Goal: Information Seeking & Learning: Learn about a topic

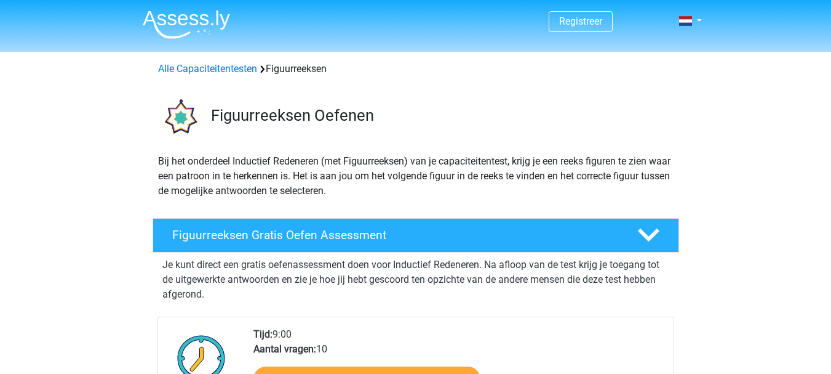
select select "German"
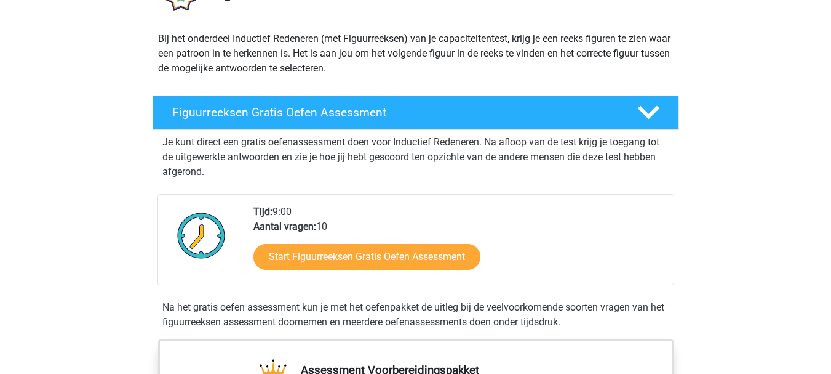
scroll to position [259, 0]
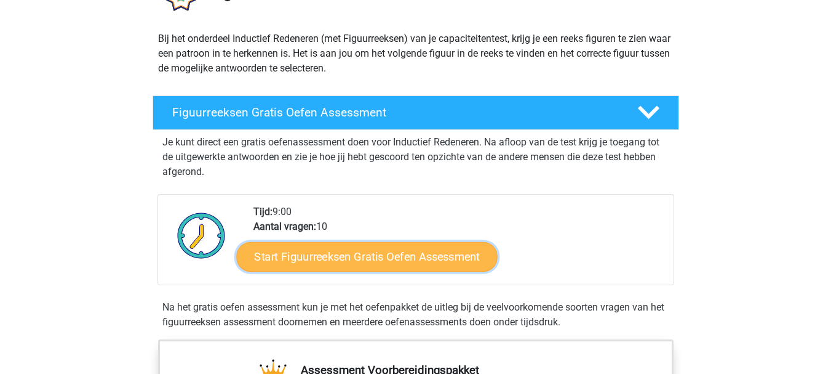
click at [425, 255] on link "Start Figuurreeksen Gratis Oefen Assessment" at bounding box center [366, 256] width 261 height 30
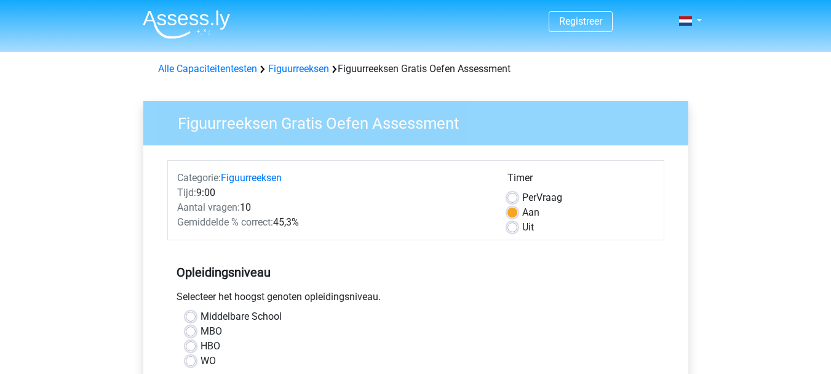
select select "German"
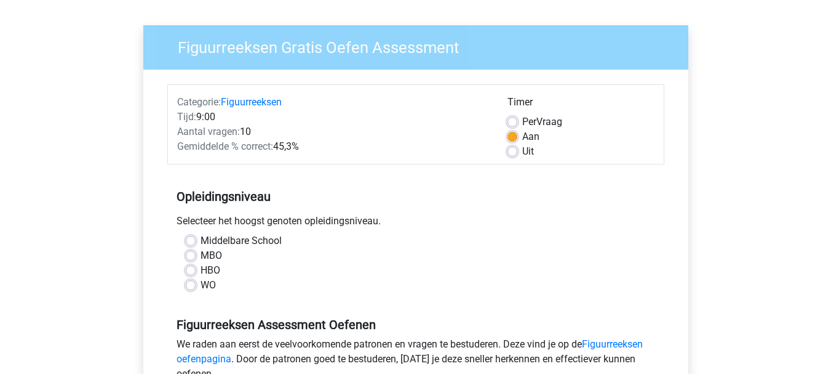
scroll to position [76, 0]
click at [201, 258] on label "MBO" at bounding box center [212, 254] width 22 height 15
click at [193, 258] on input "MBO" at bounding box center [191, 253] width 10 height 12
radio input "true"
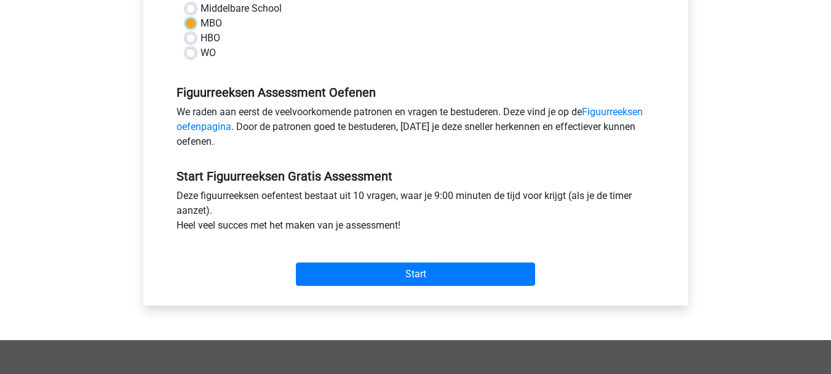
scroll to position [310, 0]
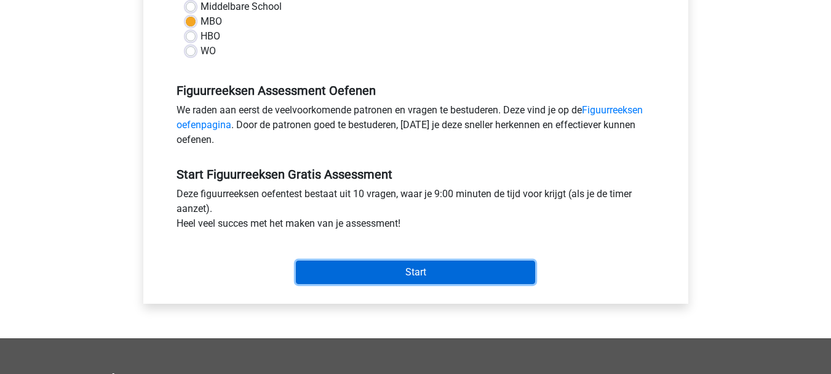
click at [428, 268] on input "Start" at bounding box center [415, 271] width 239 height 23
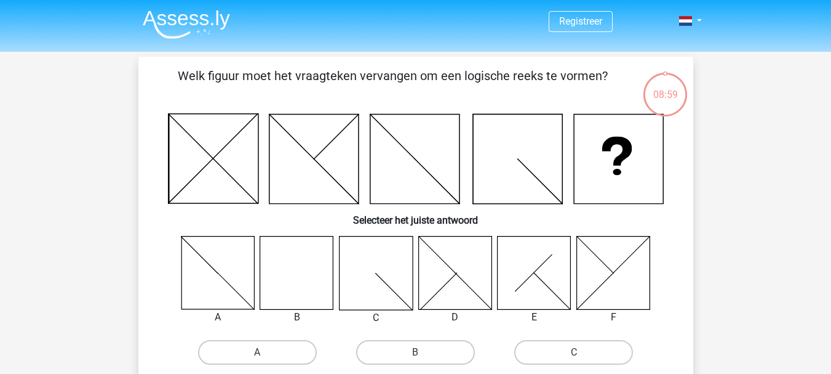
select select "German"
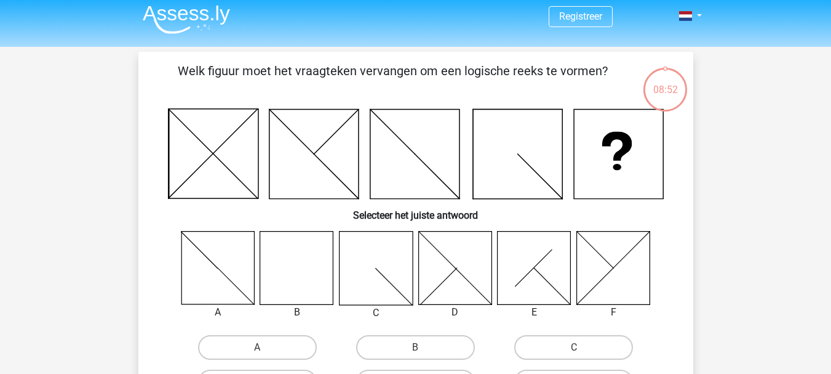
scroll to position [12, 0]
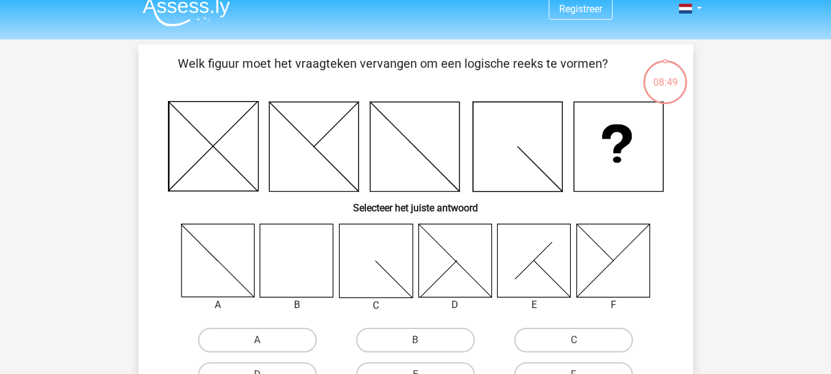
click at [305, 274] on icon at bounding box center [296, 259] width 73 height 73
click at [313, 278] on icon at bounding box center [296, 259] width 73 height 73
click at [415, 347] on label "B" at bounding box center [415, 339] width 119 height 25
click at [415, 347] on input "B" at bounding box center [419, 344] width 8 height 8
radio input "true"
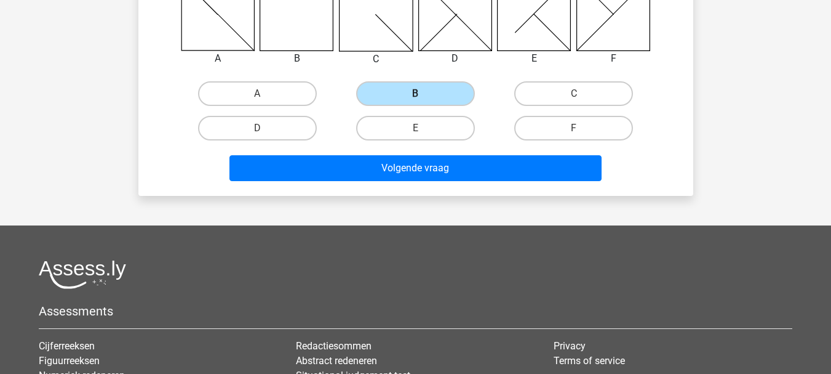
scroll to position [303, 0]
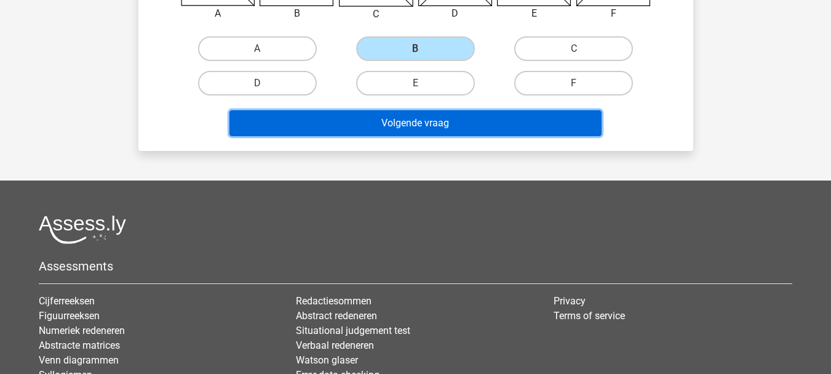
click at [446, 127] on button "Volgende vraag" at bounding box center [416, 123] width 372 height 26
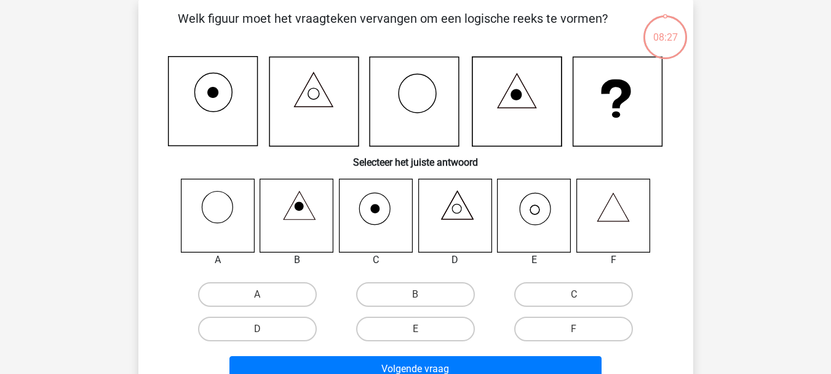
scroll to position [57, 0]
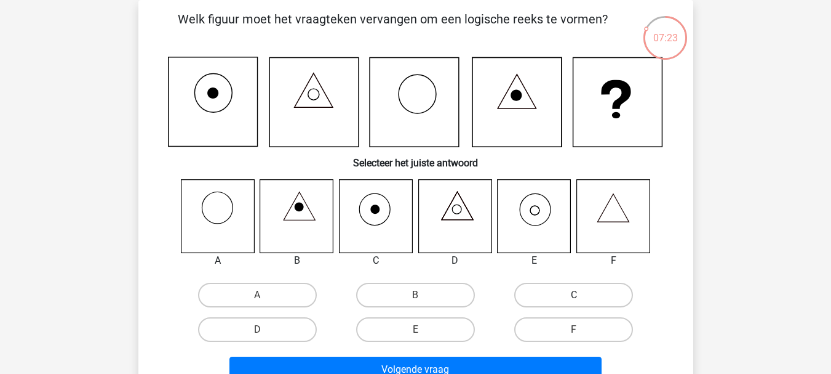
click at [569, 306] on label "C" at bounding box center [573, 294] width 119 height 25
click at [574, 303] on input "C" at bounding box center [578, 299] width 8 height 8
radio input "true"
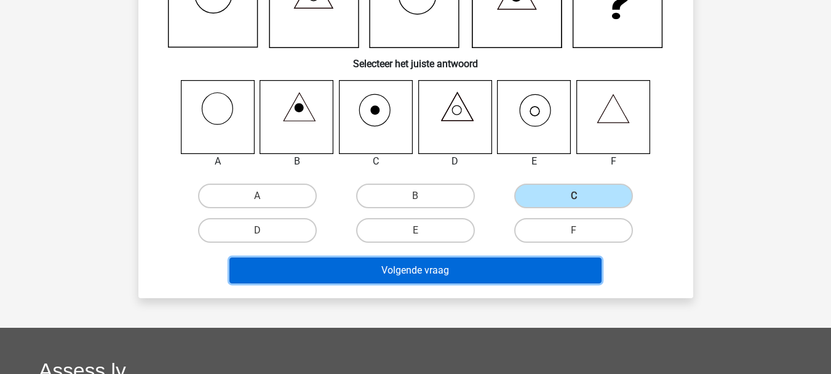
click at [436, 271] on button "Volgende vraag" at bounding box center [416, 270] width 372 height 26
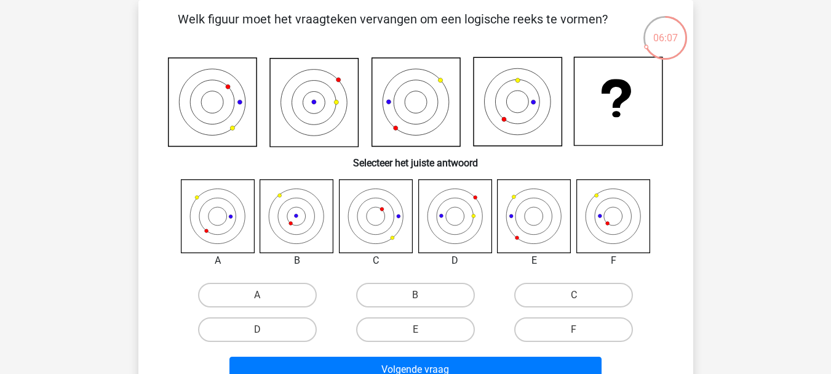
click at [577, 330] on input "F" at bounding box center [578, 333] width 8 height 8
radio input "true"
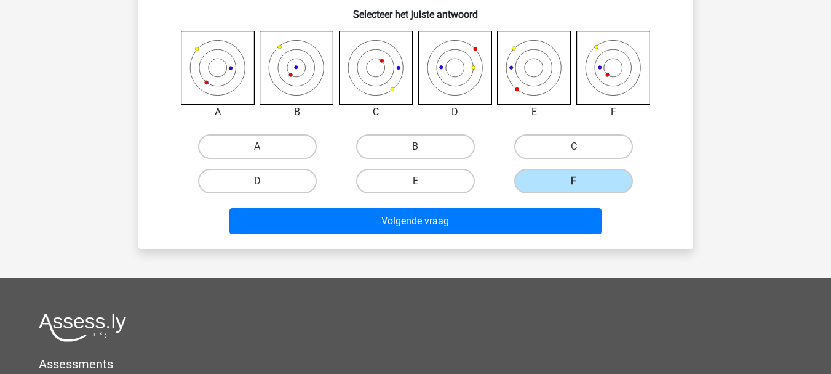
scroll to position [207, 0]
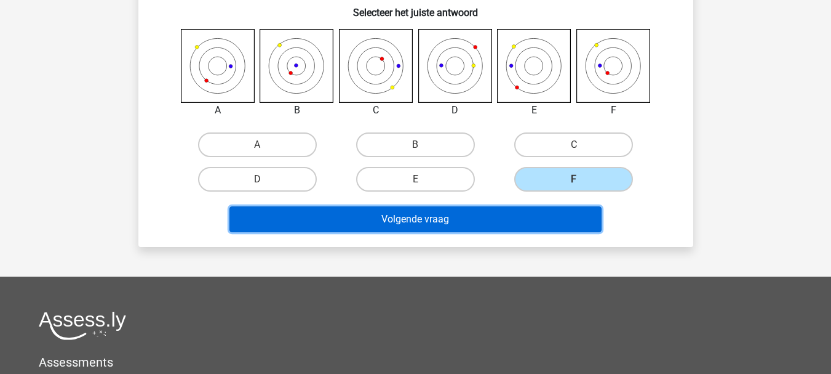
click at [279, 217] on button "Volgende vraag" at bounding box center [416, 219] width 372 height 26
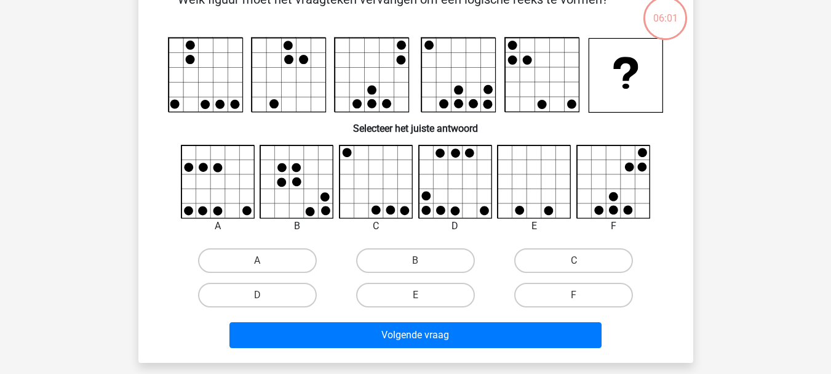
scroll to position [57, 0]
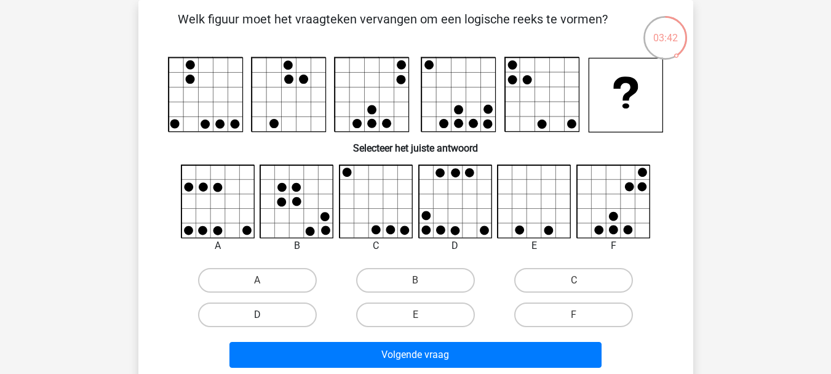
click at [268, 309] on label "D" at bounding box center [257, 314] width 119 height 25
click at [265, 314] on input "D" at bounding box center [261, 318] width 8 height 8
radio input "true"
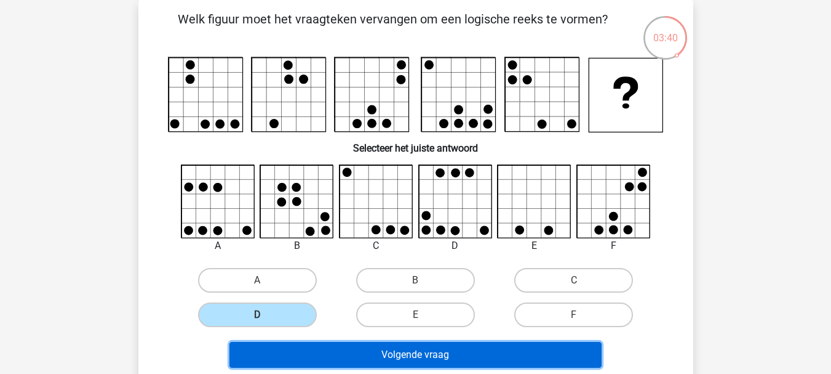
click at [362, 362] on button "Volgende vraag" at bounding box center [416, 355] width 372 height 26
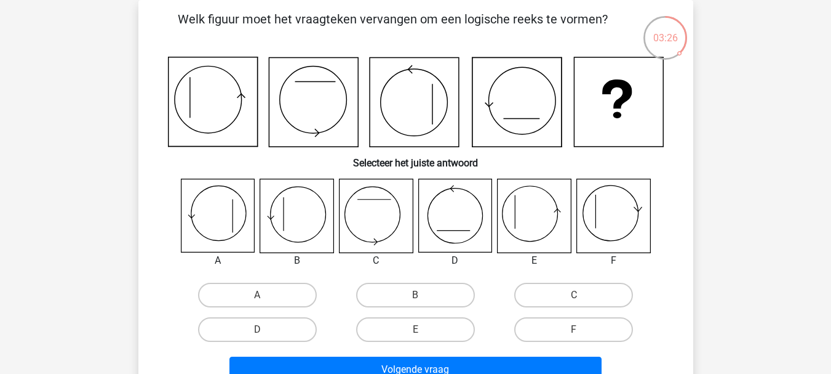
click at [513, 225] on icon at bounding box center [534, 215] width 73 height 73
click at [392, 326] on label "E" at bounding box center [415, 329] width 119 height 25
click at [415, 329] on input "E" at bounding box center [419, 333] width 8 height 8
radio input "true"
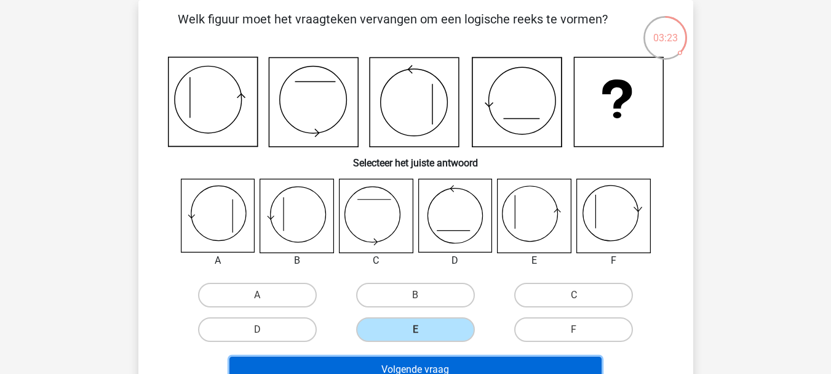
click at [384, 369] on button "Volgende vraag" at bounding box center [416, 369] width 372 height 26
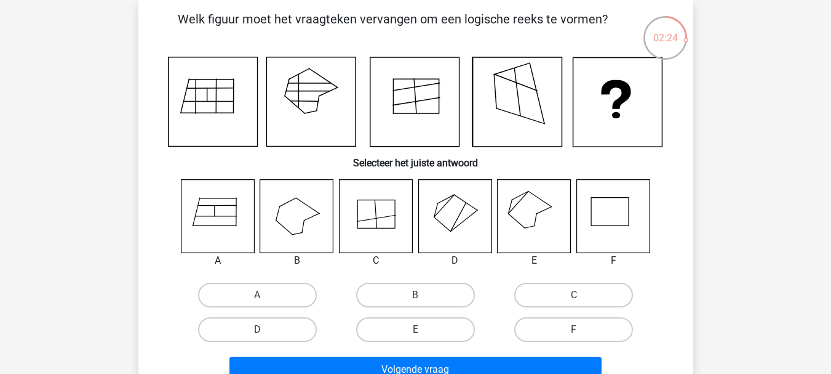
click at [606, 220] on icon at bounding box center [613, 215] width 73 height 73
click at [561, 337] on label "F" at bounding box center [573, 329] width 119 height 25
click at [574, 337] on input "F" at bounding box center [578, 333] width 8 height 8
radio input "true"
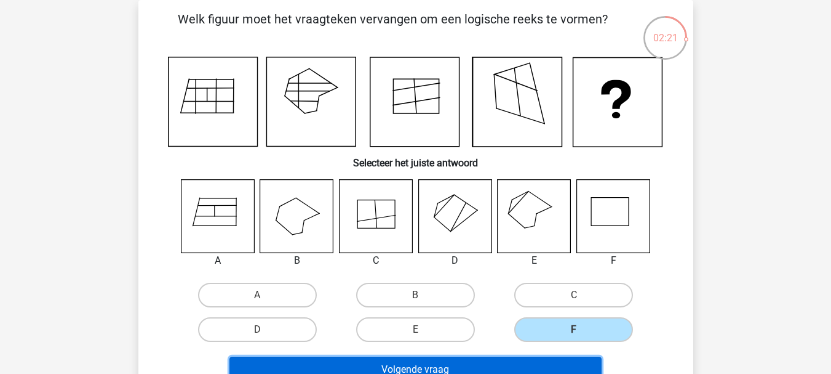
click at [482, 370] on button "Volgende vraag" at bounding box center [416, 369] width 372 height 26
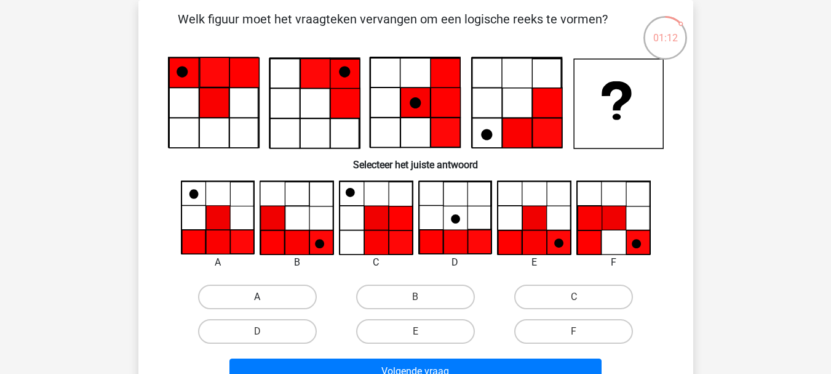
click at [289, 303] on label "A" at bounding box center [257, 296] width 119 height 25
click at [265, 303] on input "A" at bounding box center [261, 301] width 8 height 8
radio input "true"
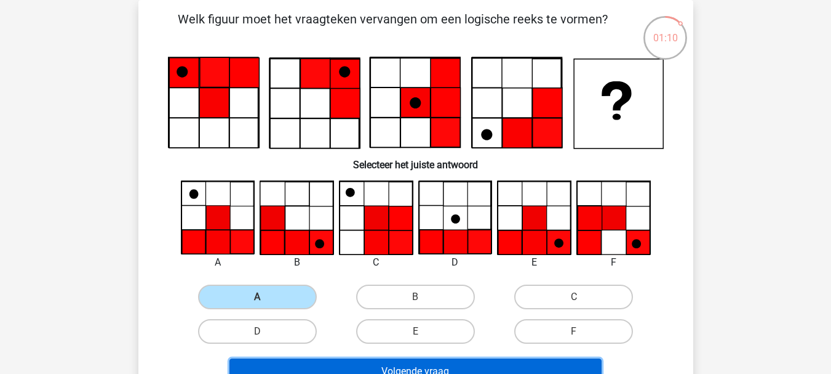
click at [352, 362] on button "Volgende vraag" at bounding box center [416, 371] width 372 height 26
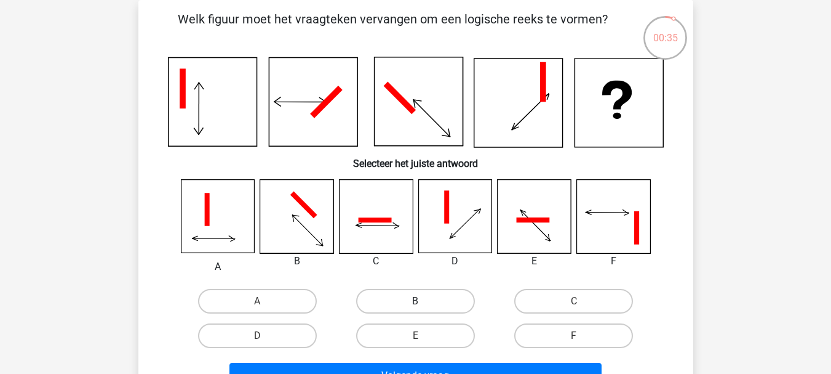
click at [439, 312] on label "B" at bounding box center [415, 301] width 119 height 25
click at [423, 309] on input "B" at bounding box center [419, 305] width 8 height 8
radio input "true"
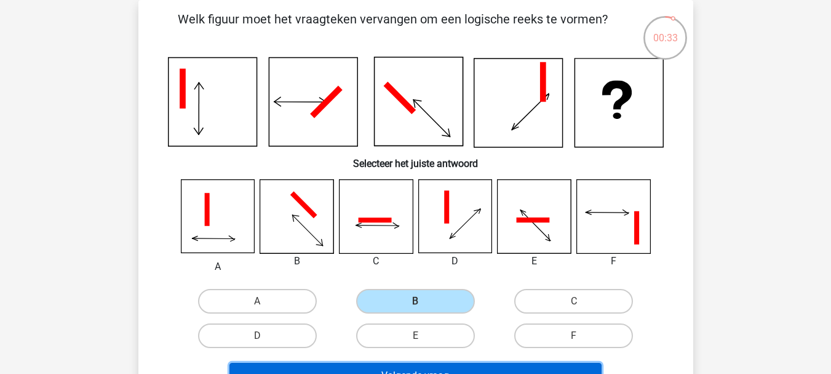
click at [482, 364] on button "Volgende vraag" at bounding box center [416, 375] width 372 height 26
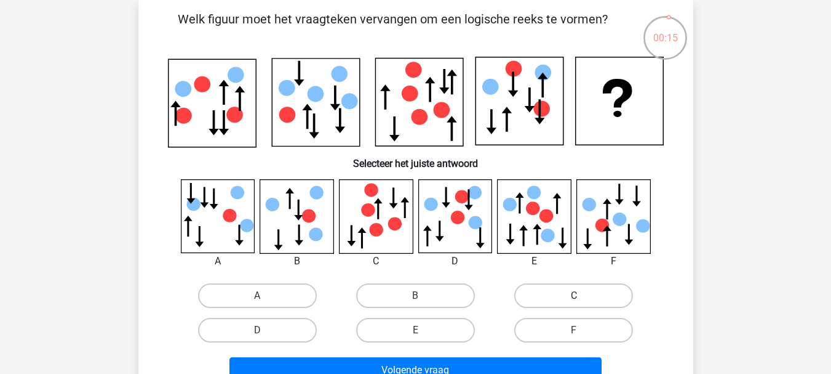
click at [579, 294] on label "C" at bounding box center [573, 295] width 119 height 25
click at [579, 295] on input "C" at bounding box center [578, 299] width 8 height 8
radio input "true"
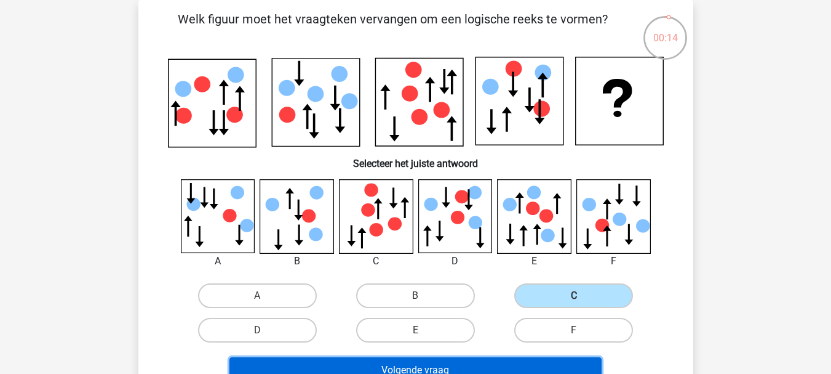
click at [462, 364] on button "Volgende vraag" at bounding box center [416, 370] width 372 height 26
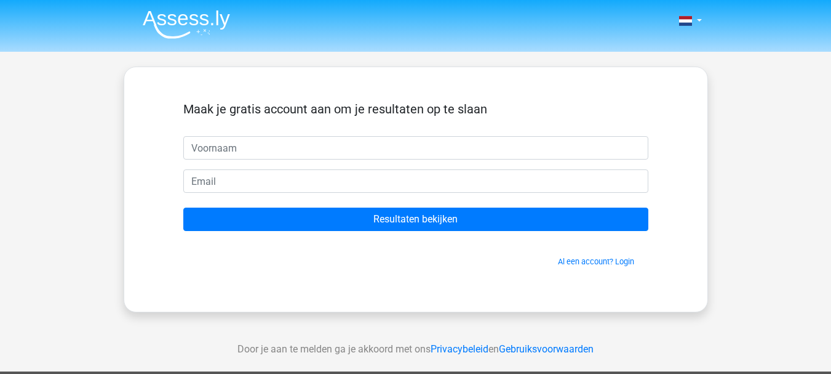
select select "German"
click at [255, 146] on input "text" at bounding box center [415, 147] width 465 height 23
type input "hanane"
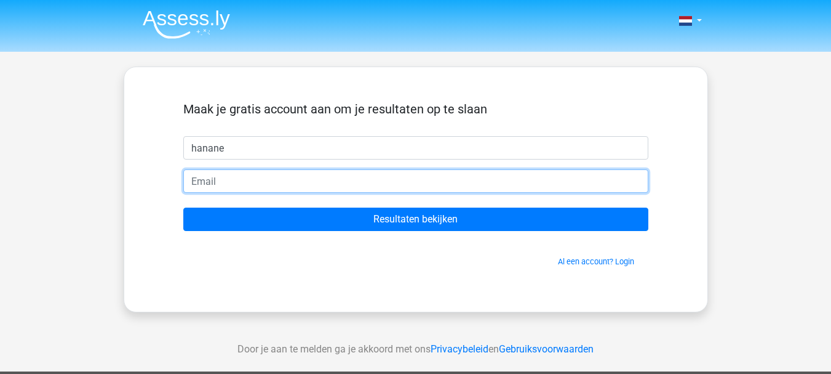
click at [262, 185] on input "email" at bounding box center [415, 180] width 465 height 23
type input "hananejadir40@gmail.com"
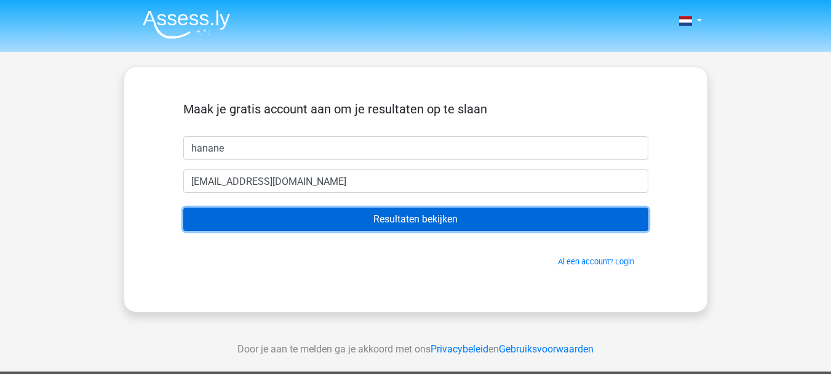
click at [409, 229] on input "Resultaten bekijken" at bounding box center [415, 218] width 465 height 23
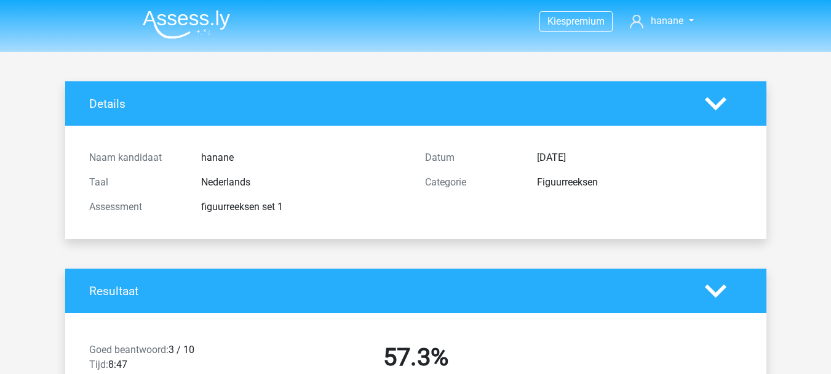
select select "German"
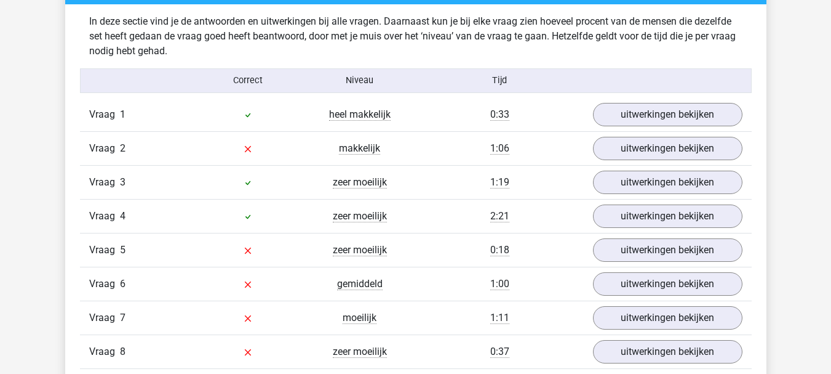
scroll to position [966, 0]
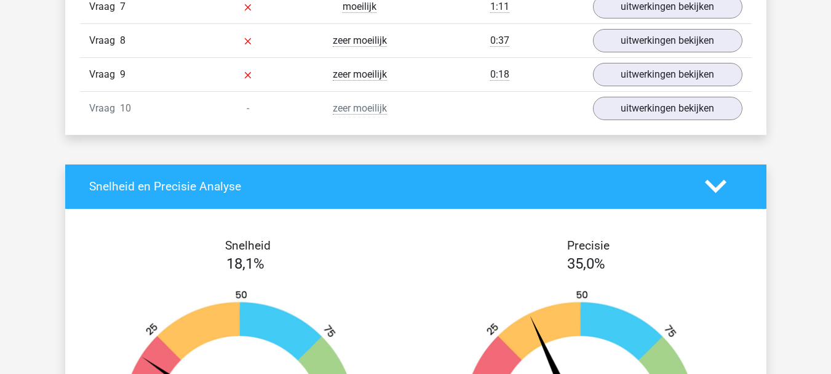
click at [102, 169] on div "Snelheid en Precisie Analyse" at bounding box center [416, 186] width 702 height 44
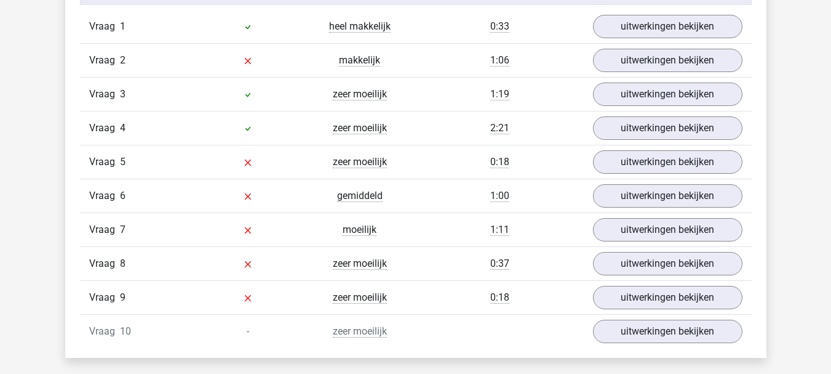
scroll to position [1049, 0]
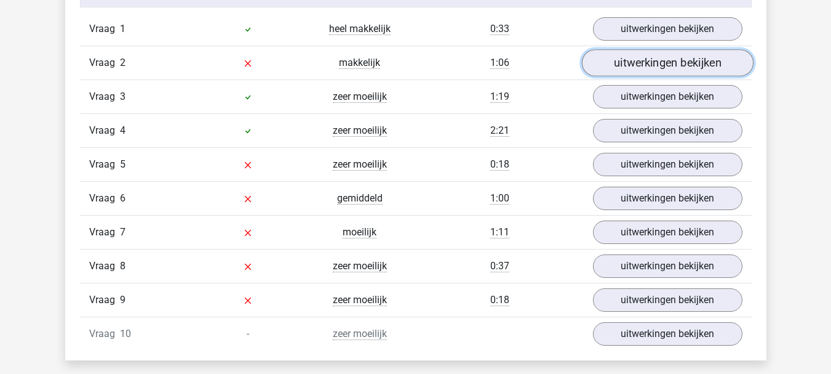
click at [629, 62] on link "uitwerkingen bekijken" at bounding box center [668, 62] width 172 height 27
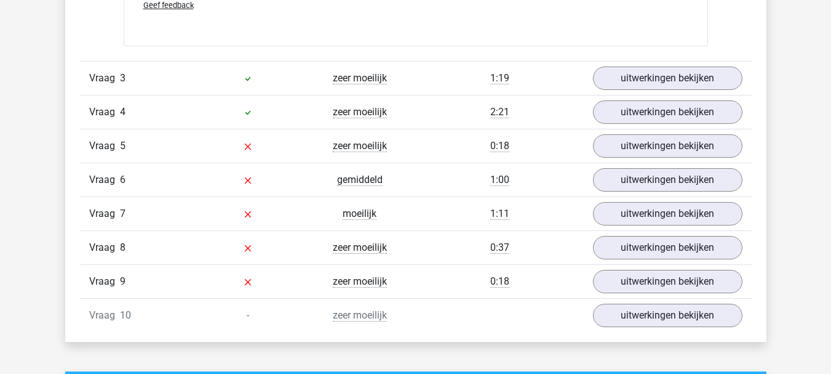
scroll to position [1838, 0]
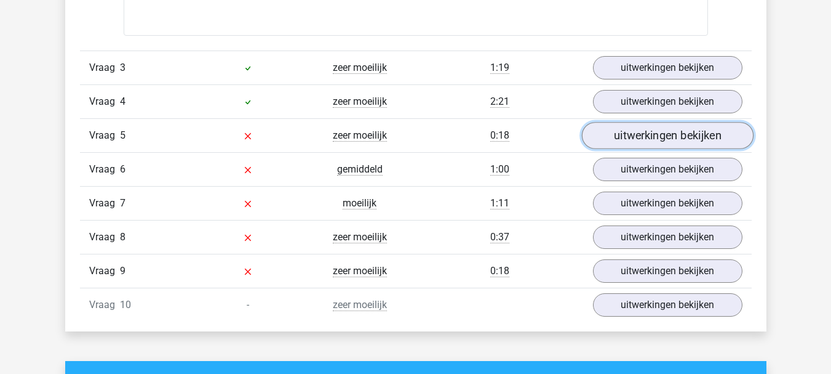
click at [628, 142] on link "uitwerkingen bekijken" at bounding box center [668, 135] width 172 height 27
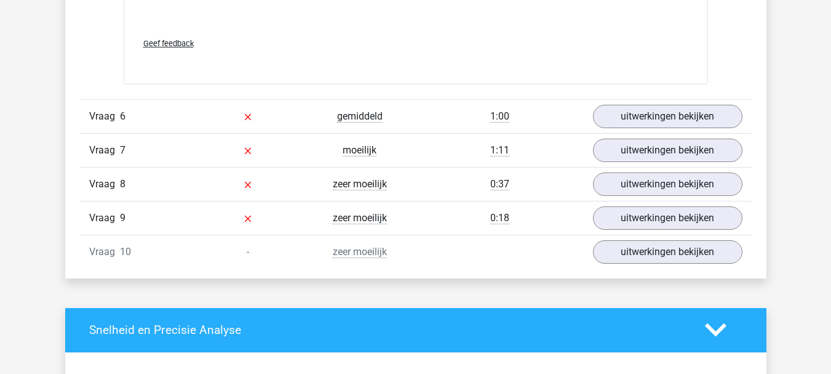
scroll to position [2921, 0]
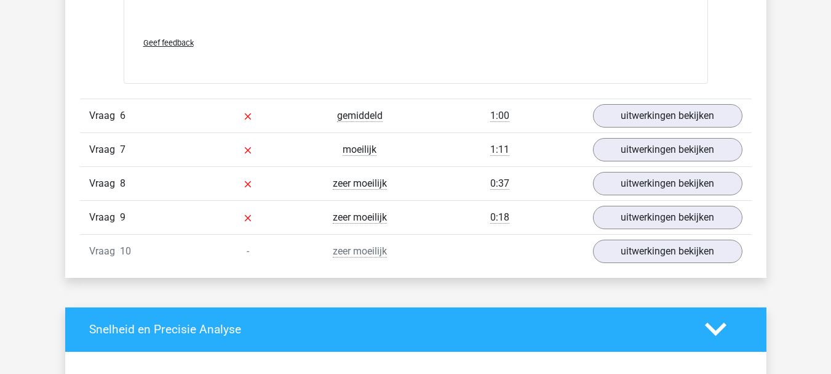
click at [346, 212] on span "zeer moeilijk" at bounding box center [360, 217] width 54 height 12
click at [399, 240] on div "Vraag 10 - zeer moeilijk uitwerkingen bekijken" at bounding box center [416, 251] width 672 height 34
click at [621, 186] on link "uitwerkingen bekijken" at bounding box center [668, 183] width 172 height 27
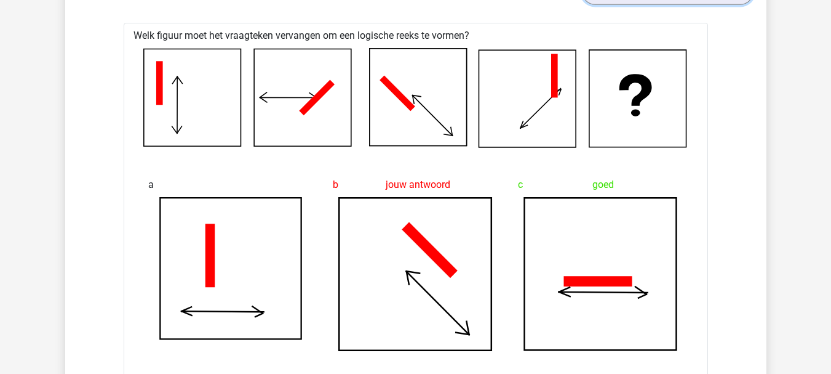
scroll to position [3107, 0]
